Goal: Browse casually: Explore the website without a specific task or goal

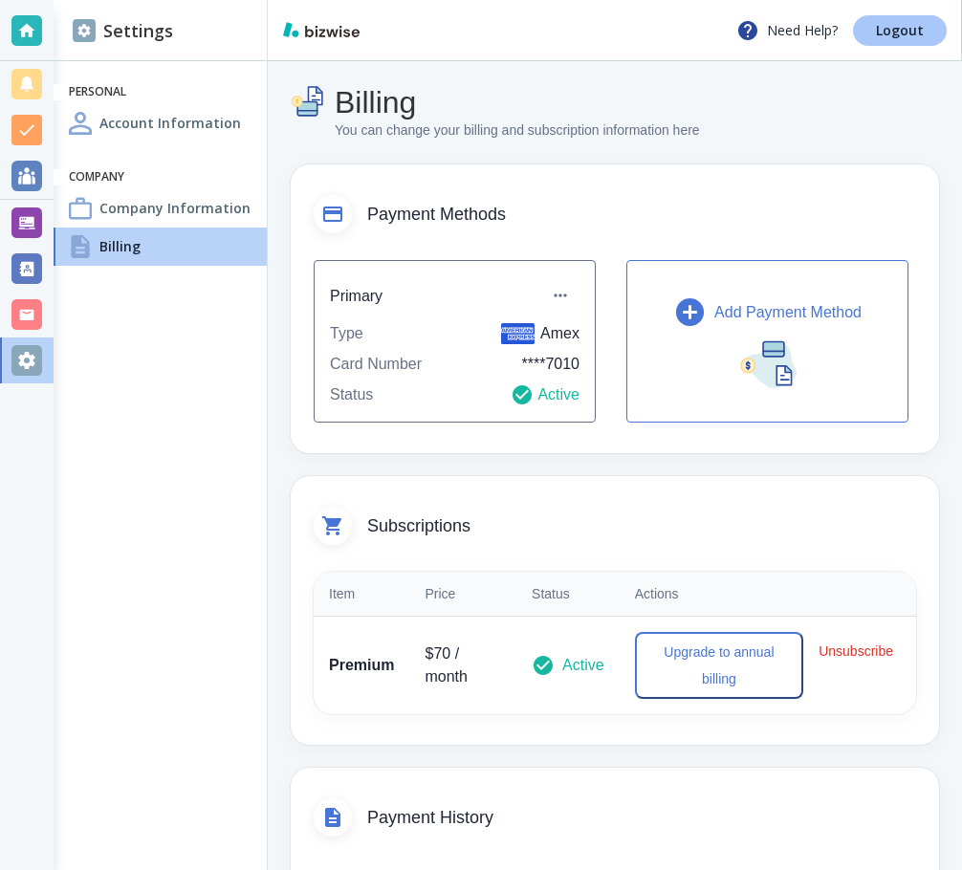
click at [906, 24] on p "Logout" at bounding box center [900, 30] width 48 height 13
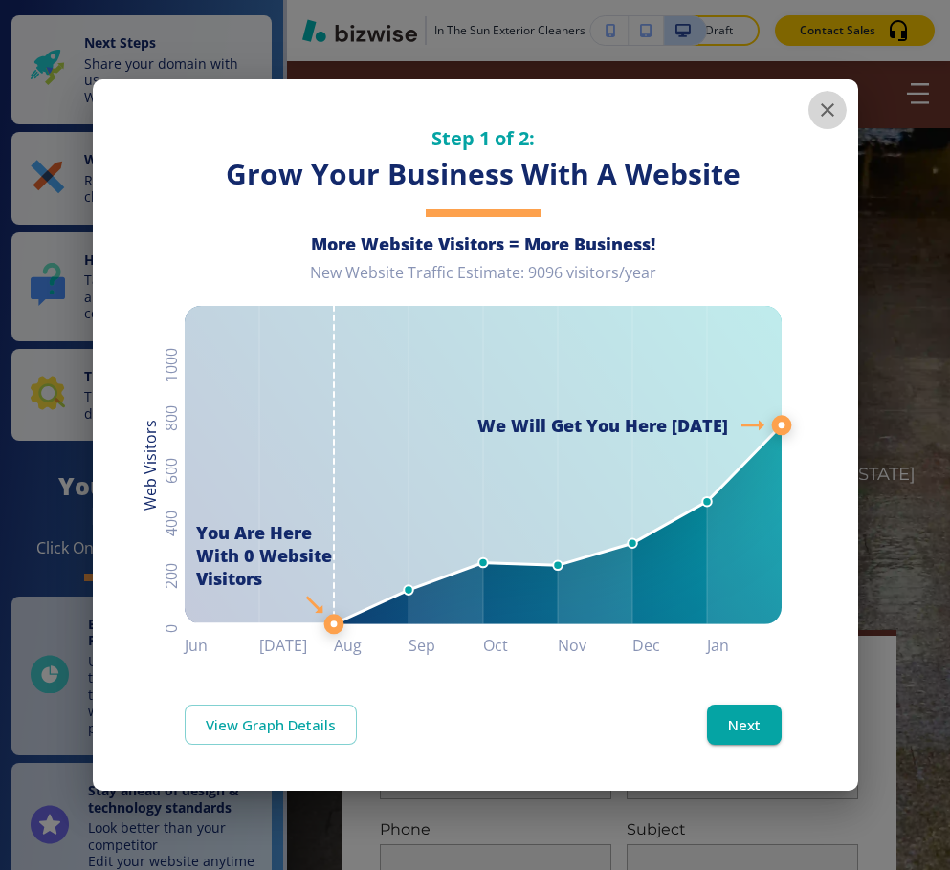
click at [817, 106] on icon "button" at bounding box center [827, 109] width 23 height 23
